Goal: Navigation & Orientation: Understand site structure

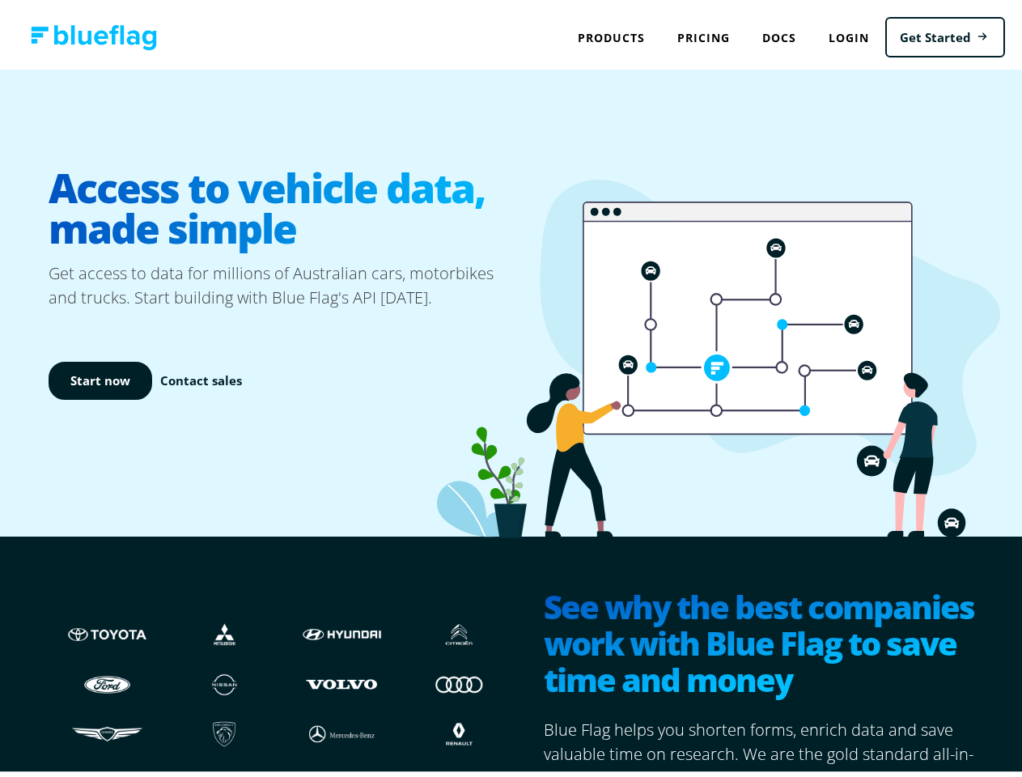
click at [511, 388] on icon at bounding box center [718, 354] width 563 height 358
